Goal: Find specific page/section: Find specific page/section

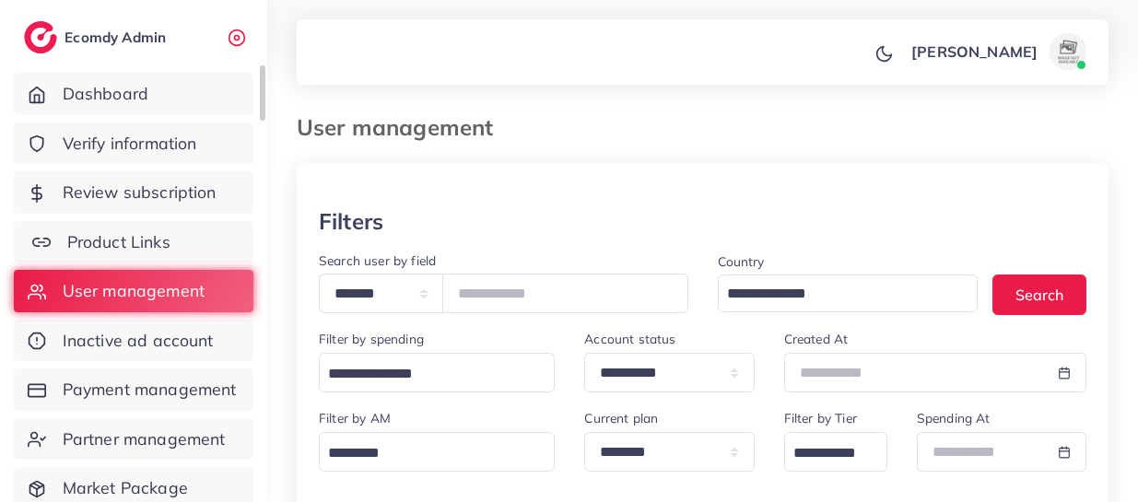
scroll to position [381, 0]
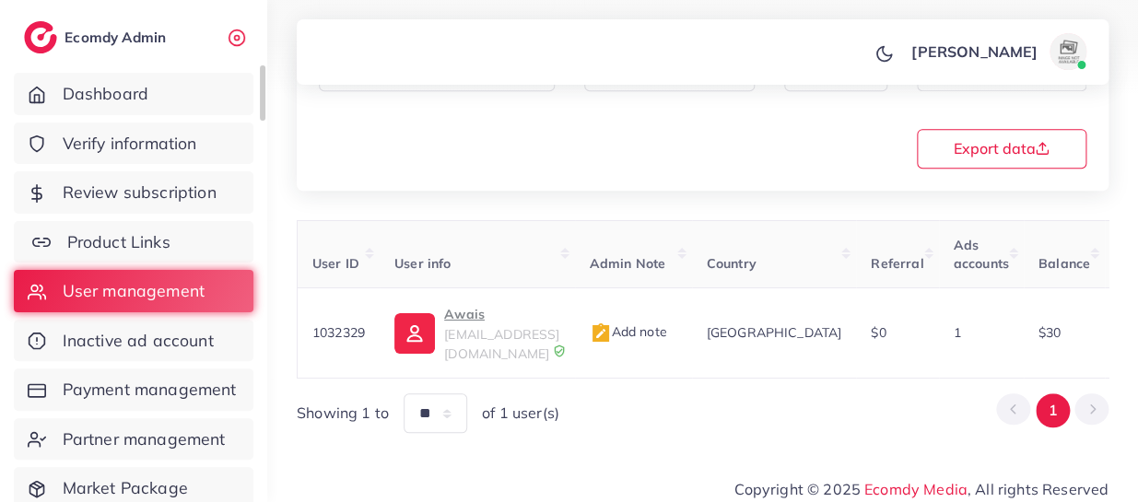
drag, startPoint x: 0, startPoint y: 0, endPoint x: 159, endPoint y: 247, distance: 293.9
click at [159, 247] on span "Product Links" at bounding box center [118, 242] width 103 height 24
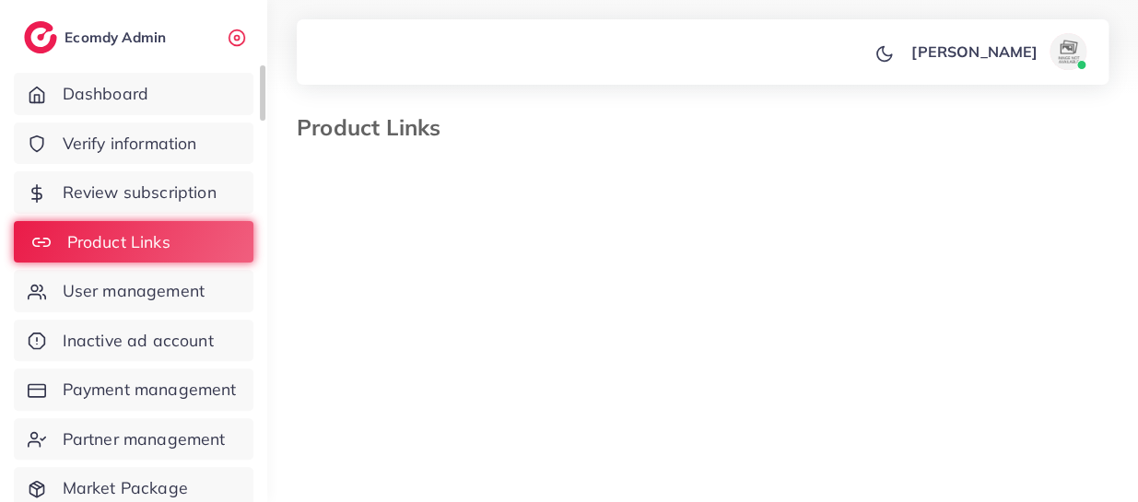
select select "*********"
